Goal: Task Accomplishment & Management: Use online tool/utility

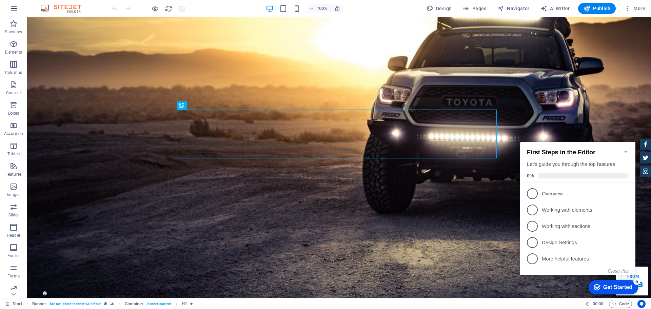
click at [14, 10] on icon "button" at bounding box center [14, 8] width 8 height 8
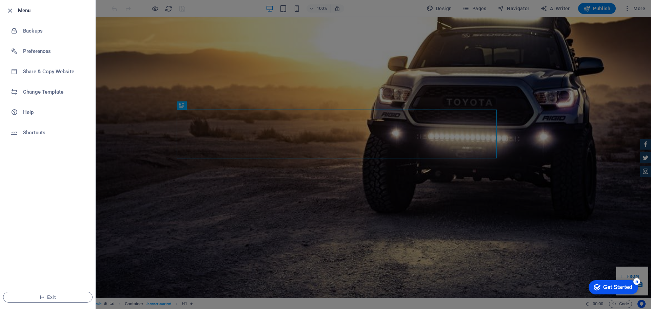
click at [641, 7] on div at bounding box center [325, 154] width 651 height 309
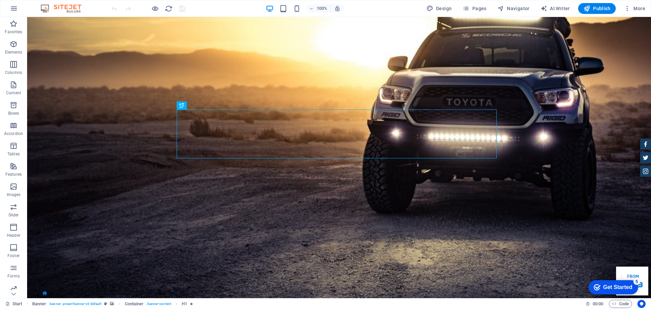
click at [641, 7] on span "More" at bounding box center [634, 8] width 21 height 7
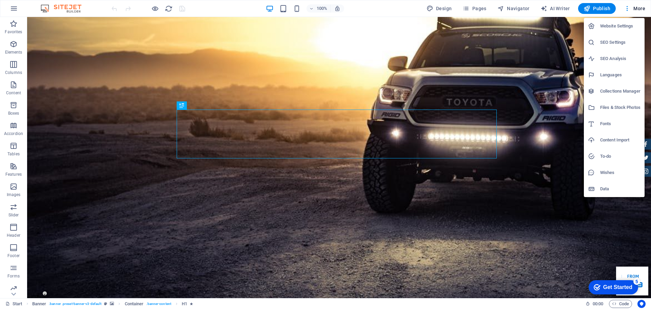
click at [616, 141] on h6 "Content Import" at bounding box center [620, 140] width 40 height 8
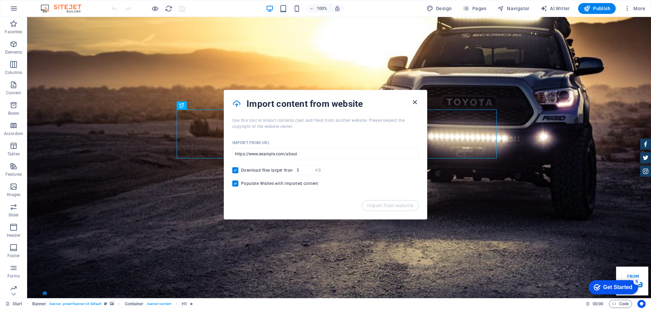
click at [417, 102] on icon "button" at bounding box center [415, 102] width 8 height 8
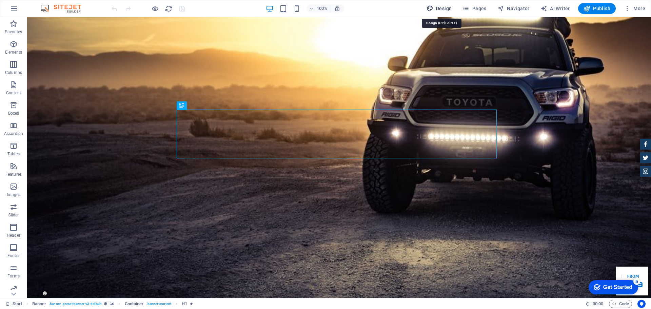
click at [441, 10] on span "Design" at bounding box center [438, 8] width 25 height 7
select select "px"
select select "400"
select select "px"
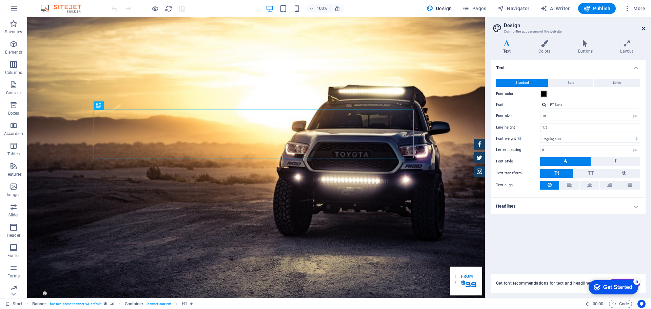
click at [641, 29] on icon at bounding box center [643, 28] width 4 height 5
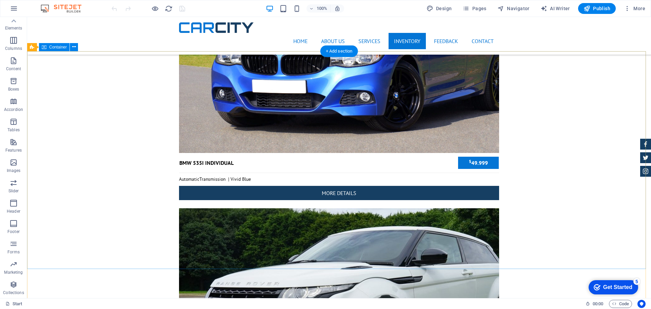
scroll to position [2686, 0]
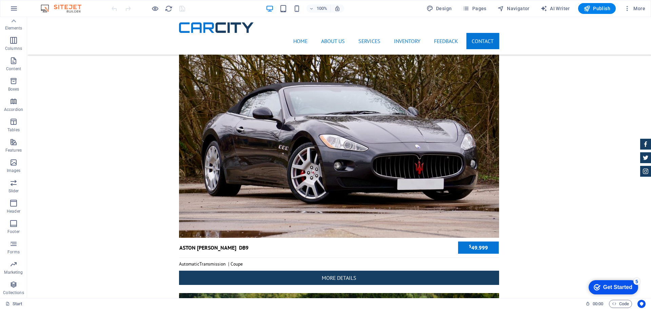
click at [617, 288] on div "Get Started" at bounding box center [617, 287] width 29 height 6
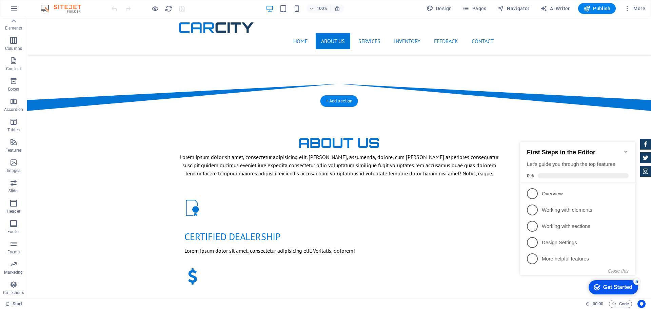
scroll to position [0, 0]
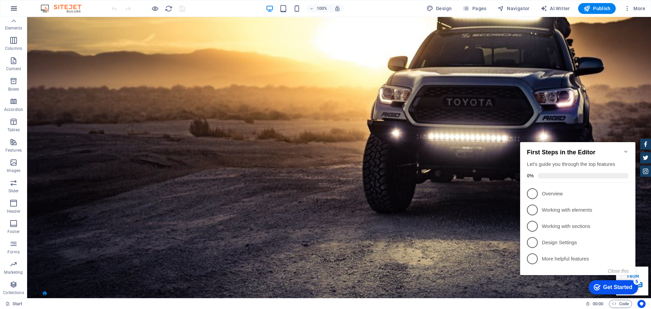
click at [14, 8] on icon "button" at bounding box center [14, 8] width 8 height 8
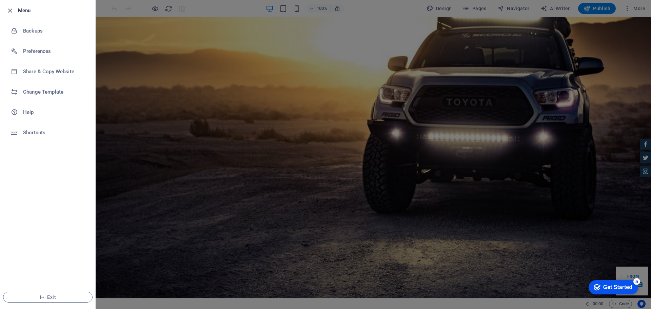
click at [365, 9] on div at bounding box center [325, 154] width 651 height 309
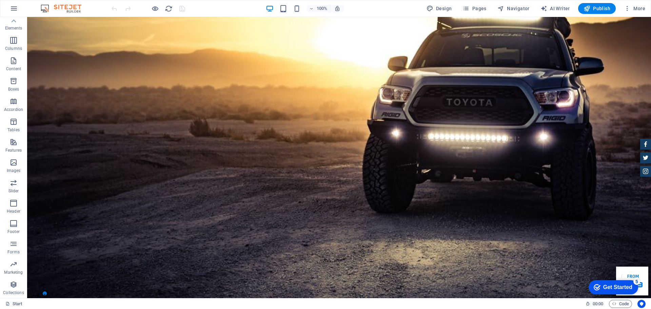
click at [69, 10] on img at bounding box center [64, 8] width 51 height 8
click at [642, 8] on span "More" at bounding box center [634, 8] width 21 height 7
